Goal: Task Accomplishment & Management: Manage account settings

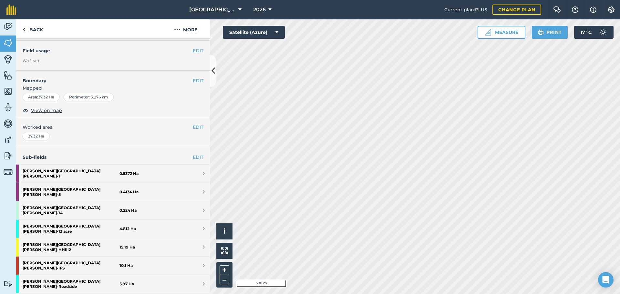
scroll to position [65, 0]
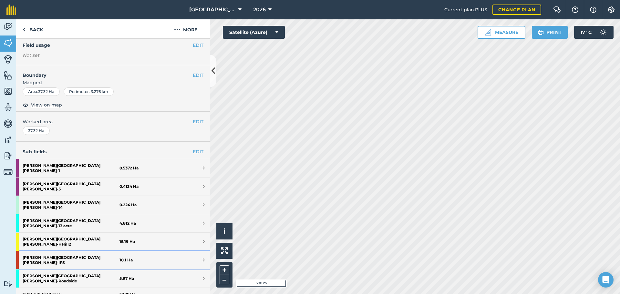
click at [52, 251] on strong "[PERSON_NAME] [PERSON_NAME] - IFS" at bounding box center [71, 260] width 97 height 18
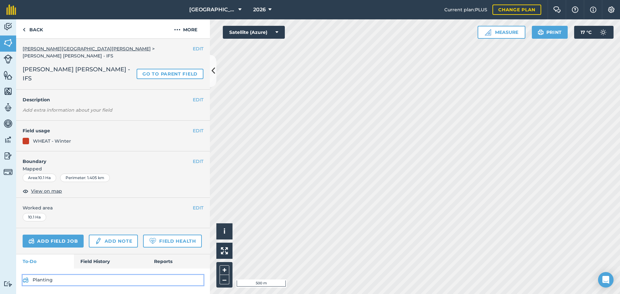
click at [46, 275] on link "Planting" at bounding box center [113, 280] width 181 height 10
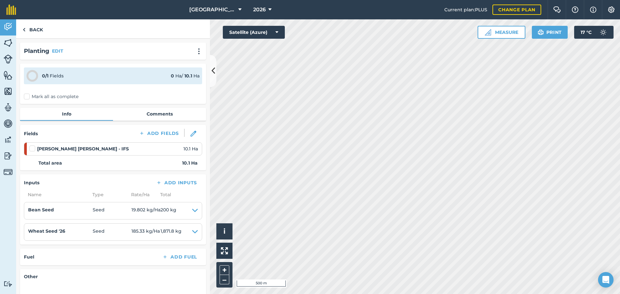
click at [28, 95] on label "Mark all as complete" at bounding box center [51, 96] width 55 height 7
click at [28, 95] on input "Mark all as complete" at bounding box center [26, 95] width 4 height 4
checkbox input "false"
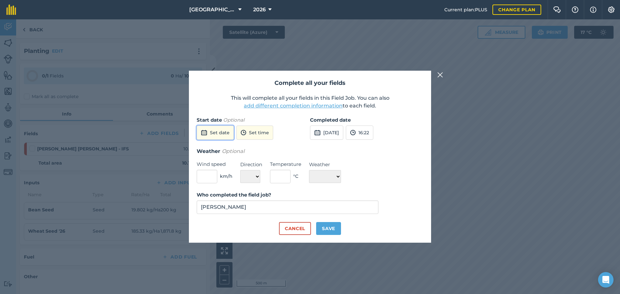
click at [221, 134] on button "Set date" at bounding box center [215, 133] width 37 height 14
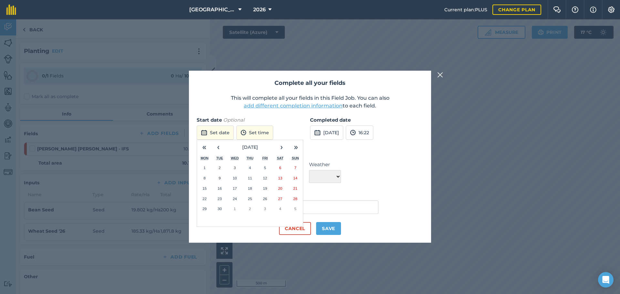
click at [249, 199] on abbr "25" at bounding box center [250, 199] width 4 height 4
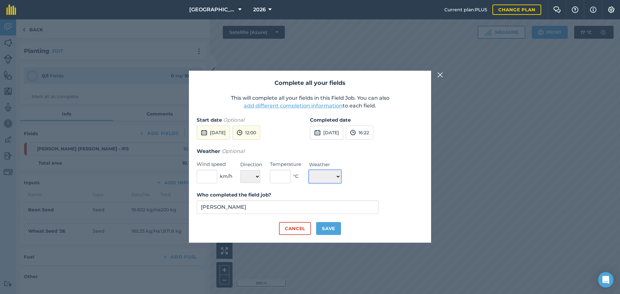
click at [339, 179] on select "☀️ Sunny 🌧 Rainy ⛅️ Cloudy 🌨 Snow ❄️ Icy" at bounding box center [325, 176] width 32 height 13
select select "Sunny"
click at [309, 170] on select "☀️ Sunny 🌧 Rainy ⛅️ Cloudy 🌨 Snow ❄️ Icy" at bounding box center [325, 176] width 32 height 13
click at [326, 228] on button "Save" at bounding box center [328, 228] width 25 height 13
checkbox input "true"
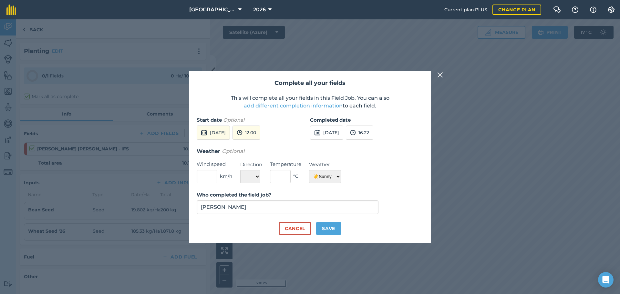
checkbox input "true"
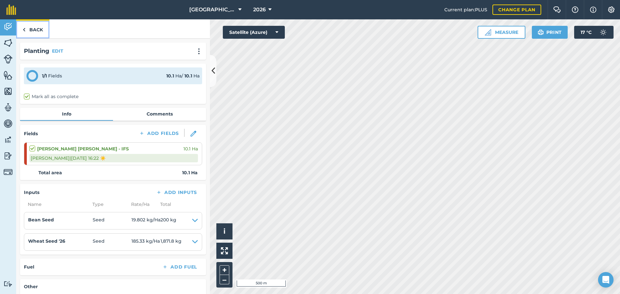
click at [30, 30] on link "Back" at bounding box center [32, 28] width 33 height 19
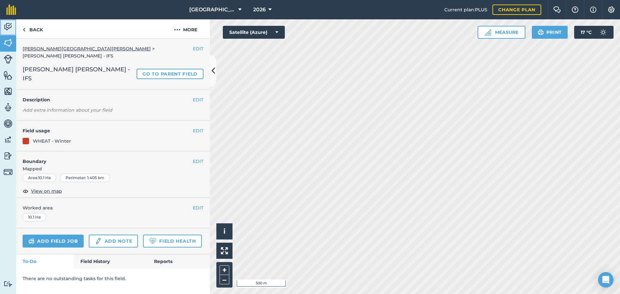
click at [8, 29] on img at bounding box center [8, 27] width 9 height 10
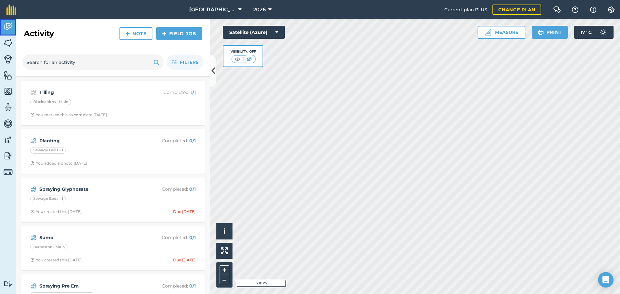
scroll to position [226, 0]
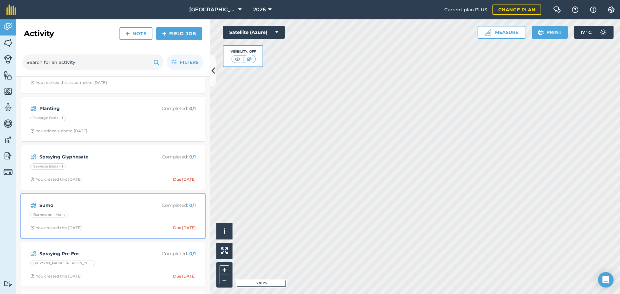
click at [167, 207] on p "Completed : 0 / 1" at bounding box center [169, 205] width 51 height 7
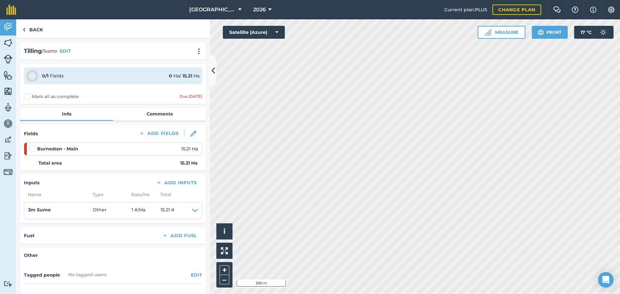
click at [33, 97] on label "Mark all as complete" at bounding box center [51, 96] width 55 height 7
click at [28, 97] on input "Mark all as complete" at bounding box center [26, 95] width 4 height 4
checkbox input "false"
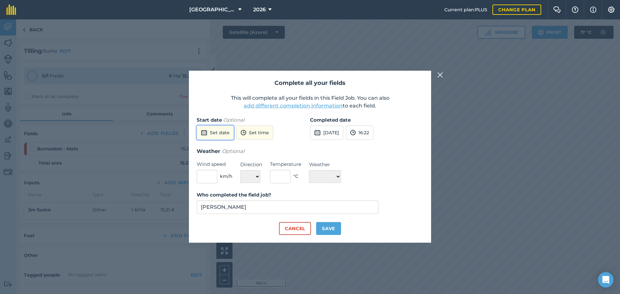
click at [220, 134] on button "Set date" at bounding box center [215, 133] width 37 height 14
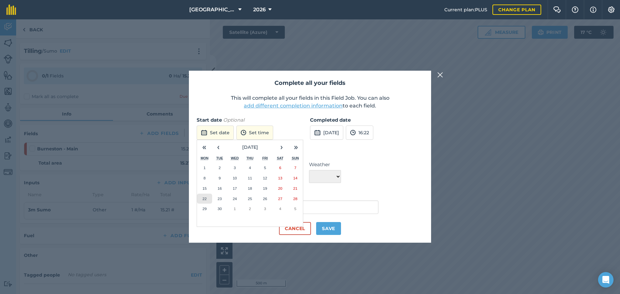
click at [203, 198] on abbr "22" at bounding box center [204, 199] width 4 height 4
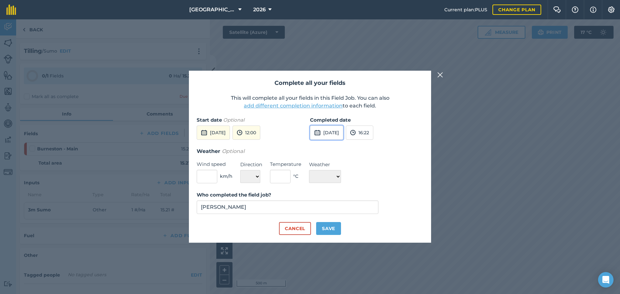
click at [328, 133] on button "[DATE]" at bounding box center [326, 133] width 33 height 14
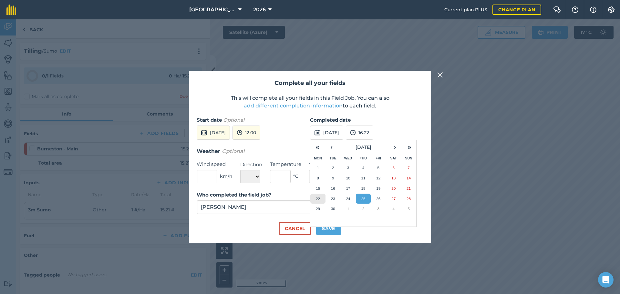
click at [320, 198] on button "22" at bounding box center [317, 199] width 15 height 10
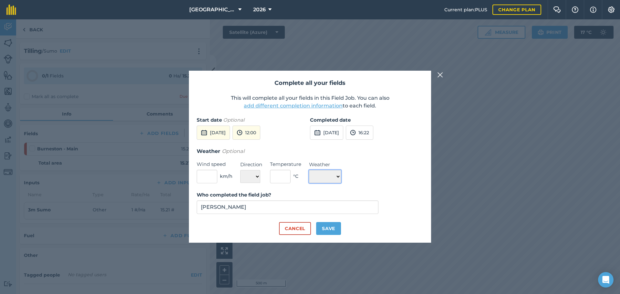
click at [336, 177] on select "☀️ Sunny 🌧 Rainy ⛅️ Cloudy 🌨 Snow ❄️ Icy" at bounding box center [325, 176] width 32 height 13
select select "Cloudy"
click at [309, 170] on select "☀️ Sunny 🌧 Rainy ⛅️ Cloudy 🌨 Snow ❄️ Icy" at bounding box center [325, 176] width 32 height 13
click at [327, 231] on button "Save" at bounding box center [328, 228] width 25 height 13
checkbox input "true"
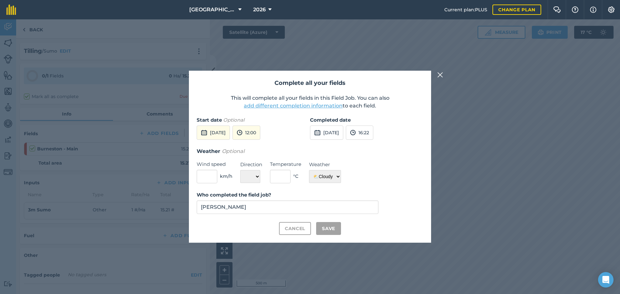
checkbox input "true"
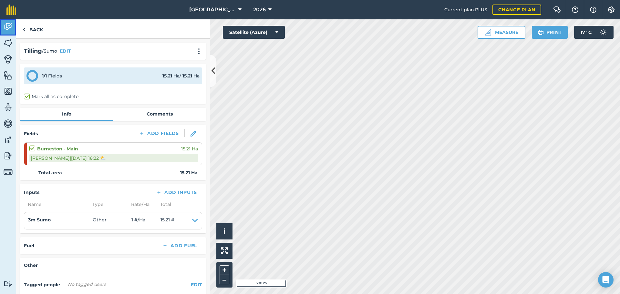
click at [10, 27] on img at bounding box center [8, 27] width 9 height 10
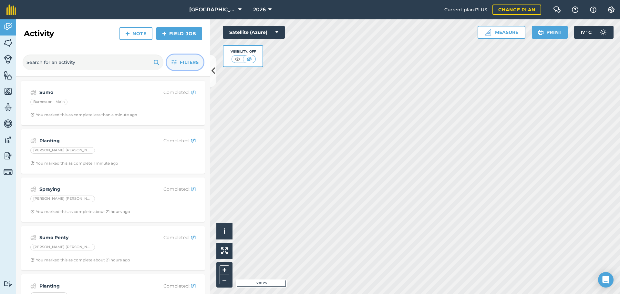
click at [186, 63] on span "Filters" at bounding box center [189, 62] width 19 height 7
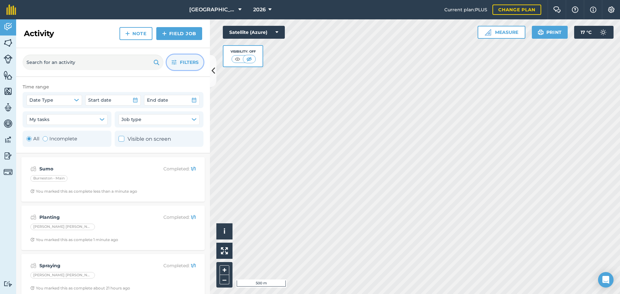
click at [46, 139] on div "Toggle Activity" at bounding box center [45, 138] width 5 height 5
radio input "false"
radio input "true"
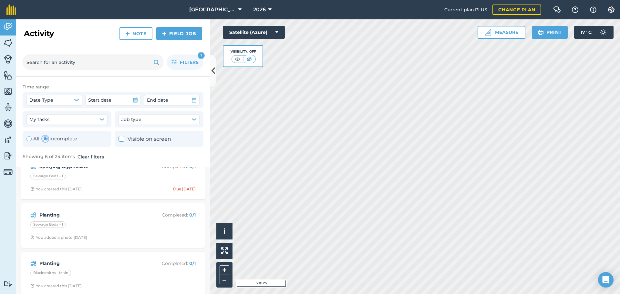
scroll to position [97, 0]
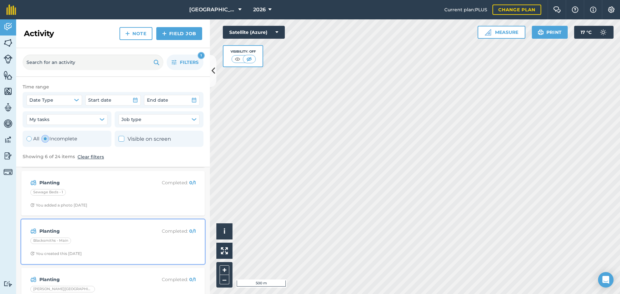
click at [49, 232] on strong "Planting" at bounding box center [90, 231] width 102 height 7
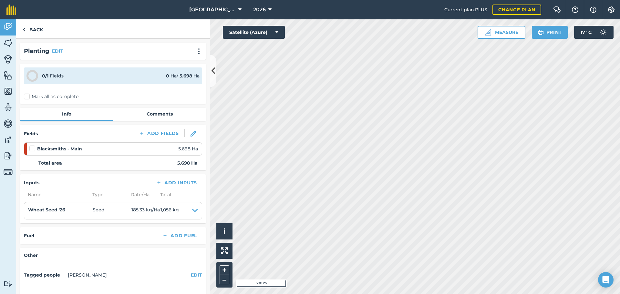
click at [28, 96] on label "Mark all as complete" at bounding box center [51, 96] width 55 height 7
click at [28, 96] on input "Mark all as complete" at bounding box center [26, 95] width 4 height 4
checkbox input "false"
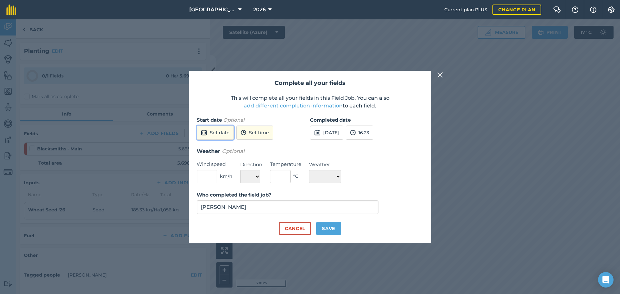
click at [210, 131] on button "Set date" at bounding box center [215, 133] width 37 height 14
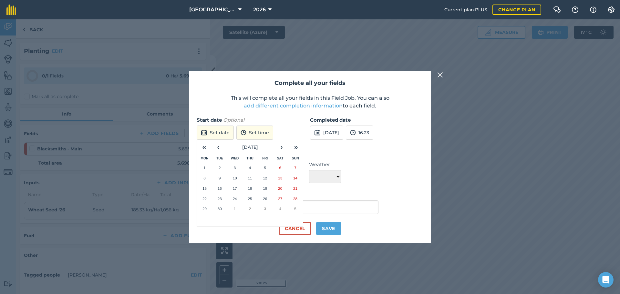
click at [248, 197] on abbr "25" at bounding box center [250, 199] width 4 height 4
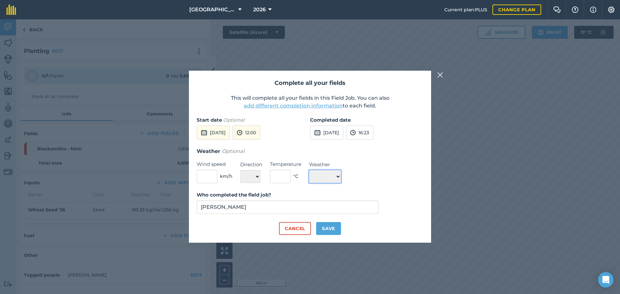
click at [317, 179] on select "☀️ Sunny 🌧 Rainy ⛅️ Cloudy 🌨 Snow ❄️ Icy" at bounding box center [325, 176] width 32 height 13
select select "Sunny"
click at [309, 170] on select "☀️ Sunny 🌧 Rainy ⛅️ Cloudy 🌨 Snow ❄️ Icy" at bounding box center [325, 176] width 32 height 13
click at [320, 229] on button "Save" at bounding box center [328, 228] width 25 height 13
checkbox input "true"
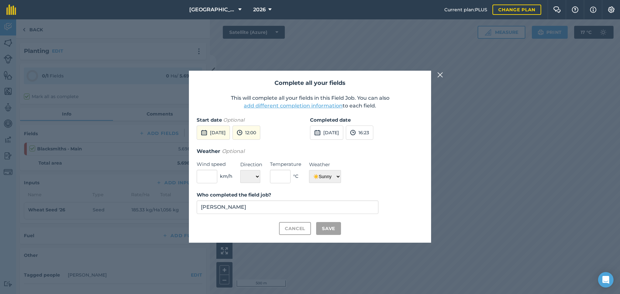
checkbox input "true"
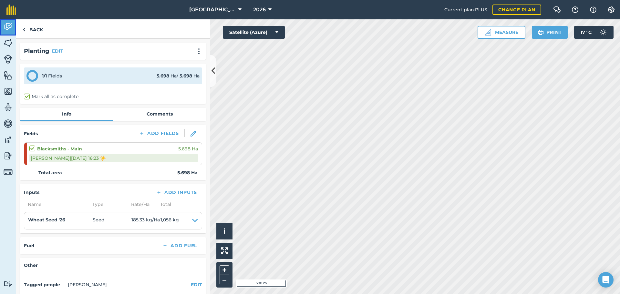
click at [8, 26] on img at bounding box center [8, 27] width 9 height 10
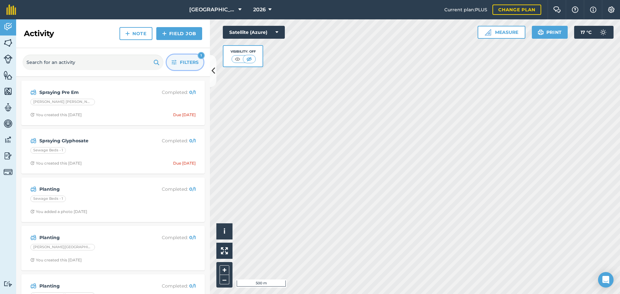
click at [174, 63] on icon "button" at bounding box center [173, 62] width 5 height 5
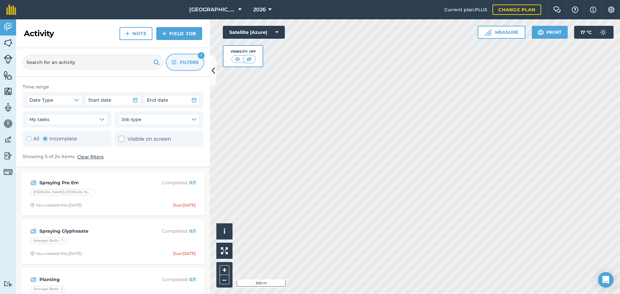
click at [66, 139] on label "Incomplete" at bounding box center [60, 139] width 35 height 8
click at [7, 43] on img at bounding box center [8, 43] width 9 height 10
